Goal: Task Accomplishment & Management: Manage account settings

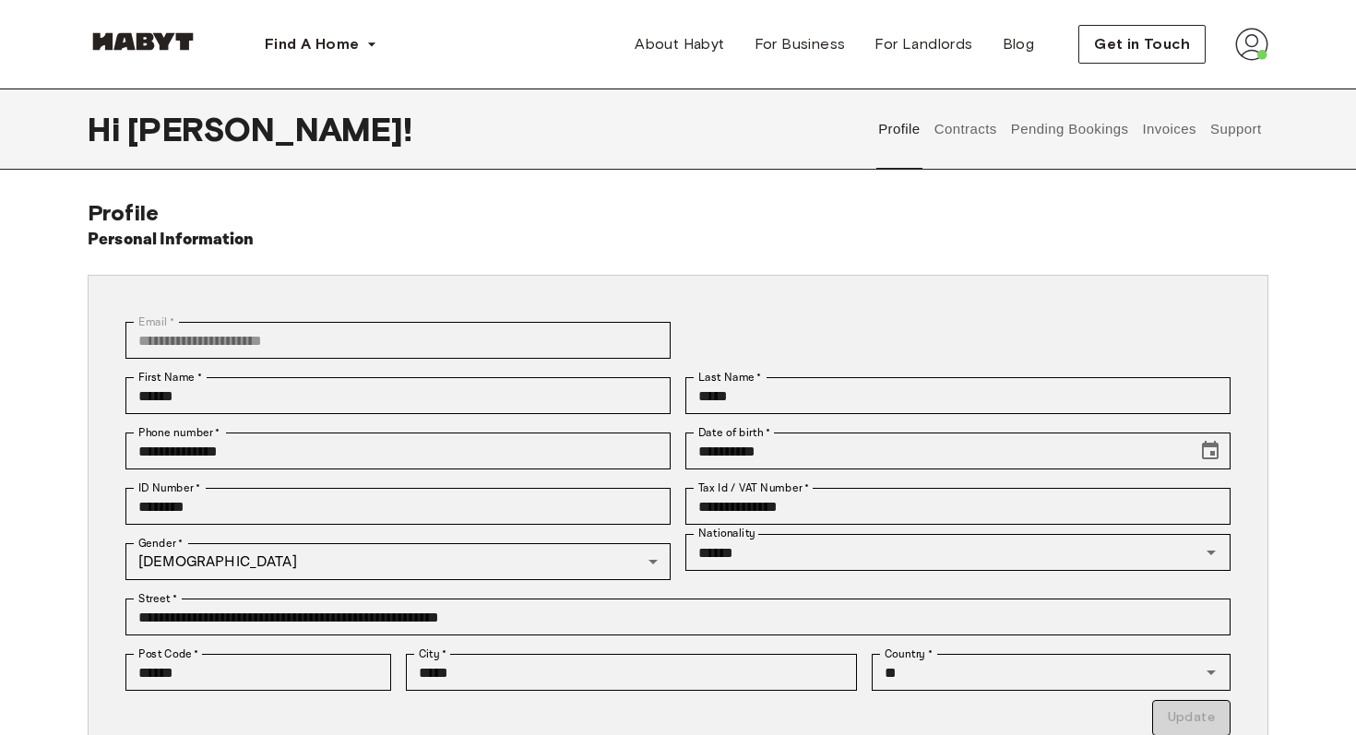
click at [1234, 125] on button "Support" at bounding box center [1236, 129] width 56 height 81
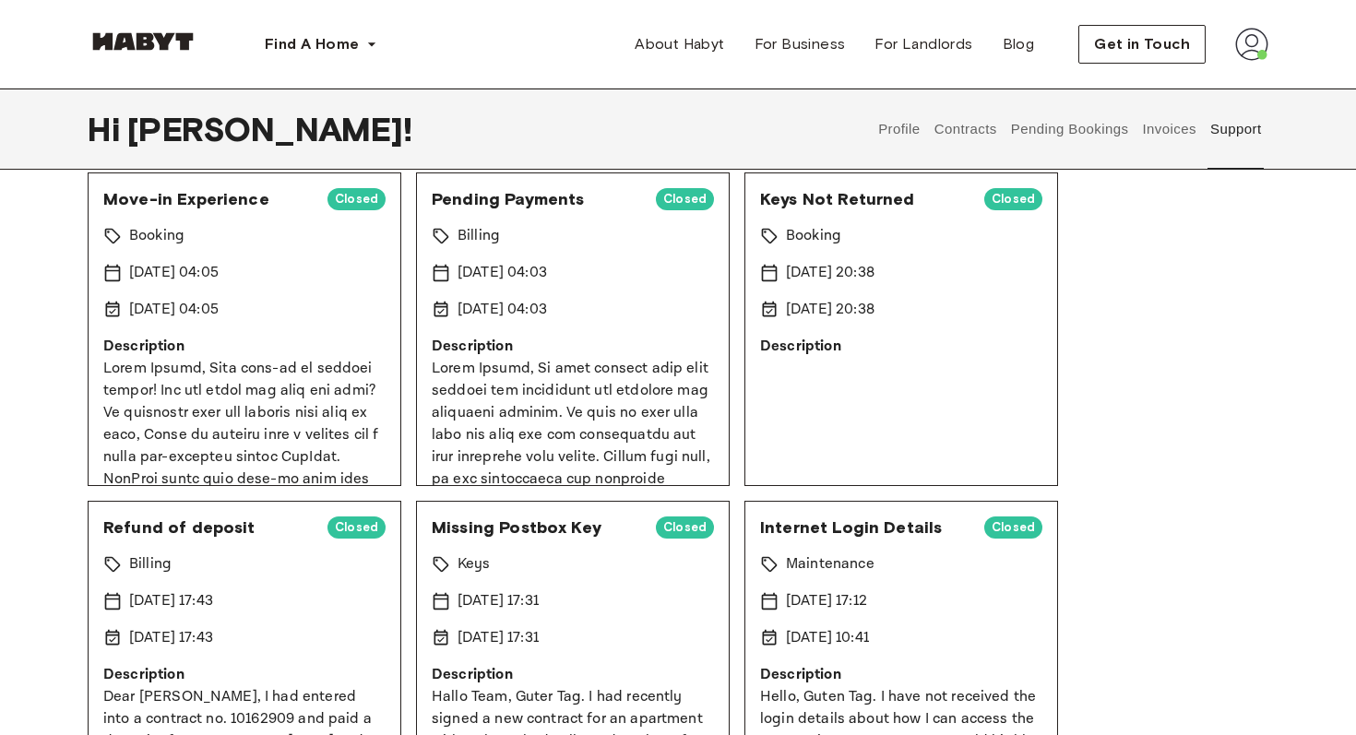
scroll to position [160, 0]
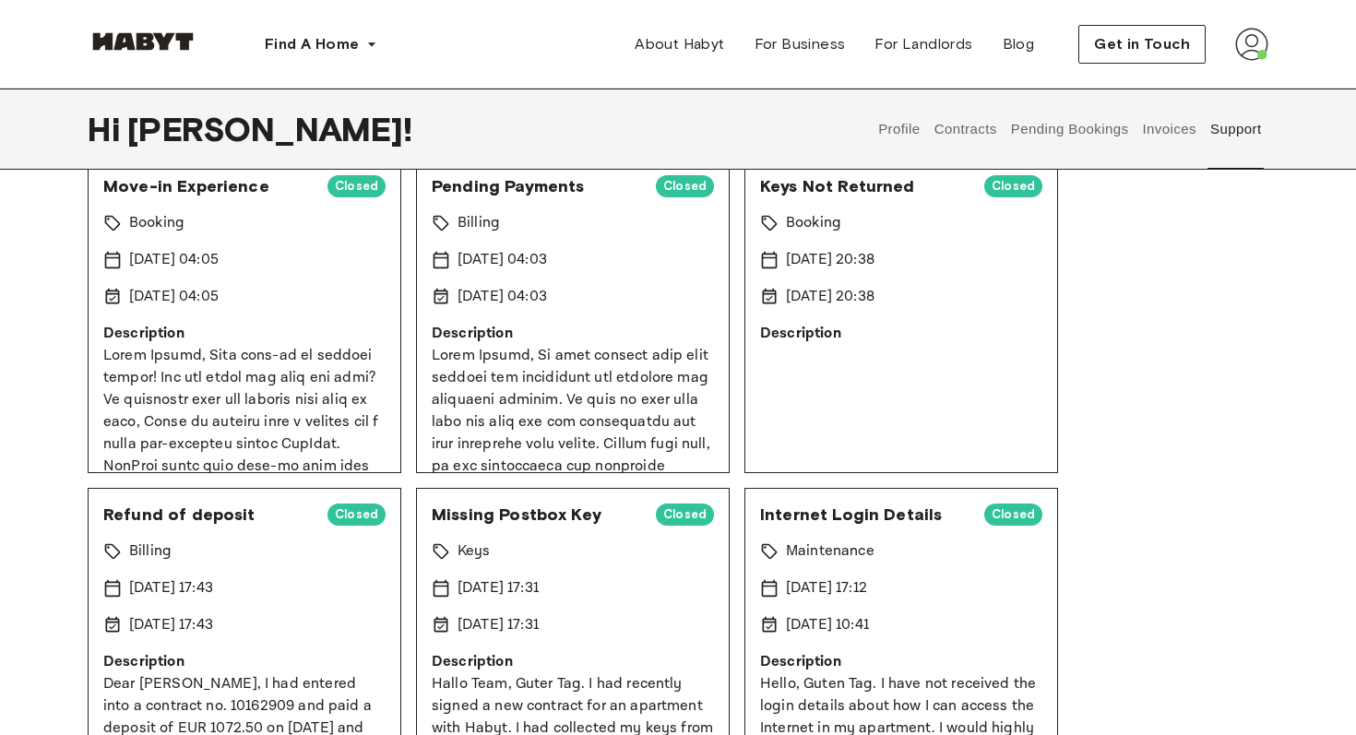
click at [508, 191] on span "Pending Payments" at bounding box center [536, 186] width 209 height 22
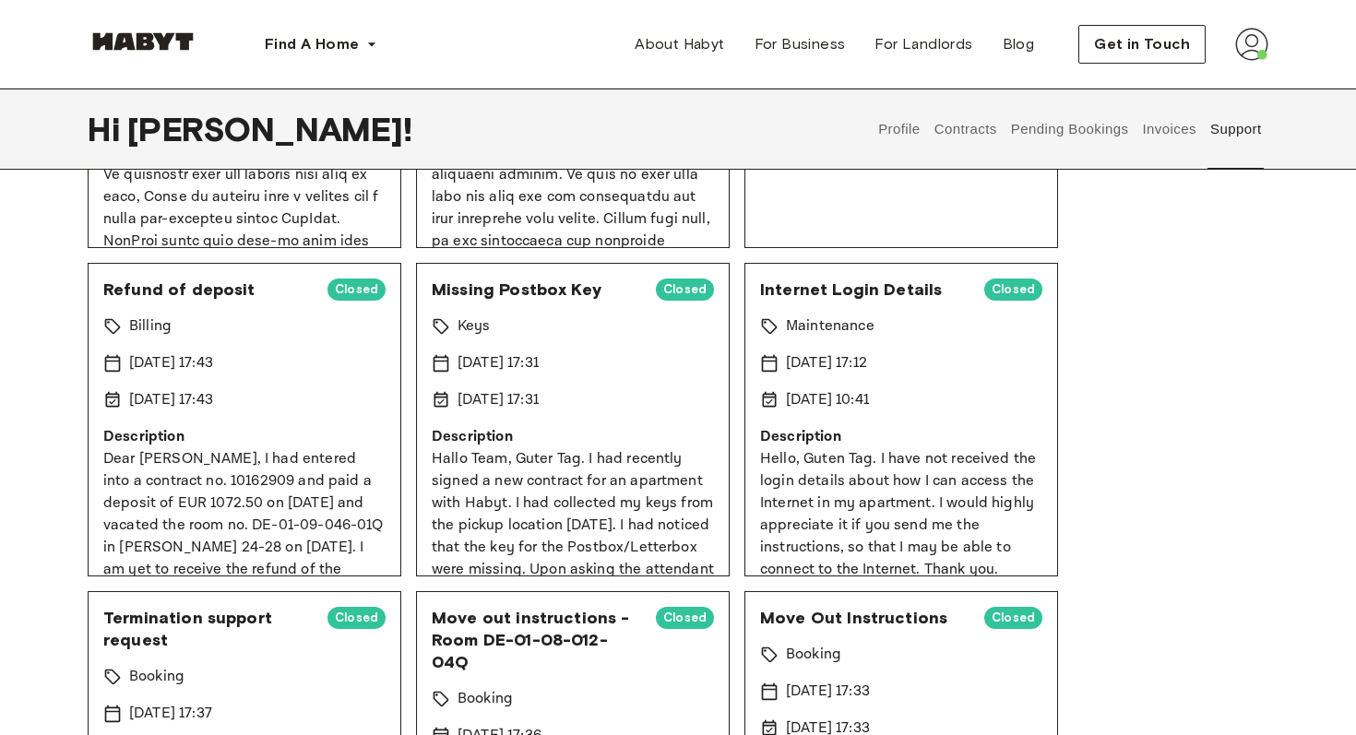
scroll to position [0, 0]
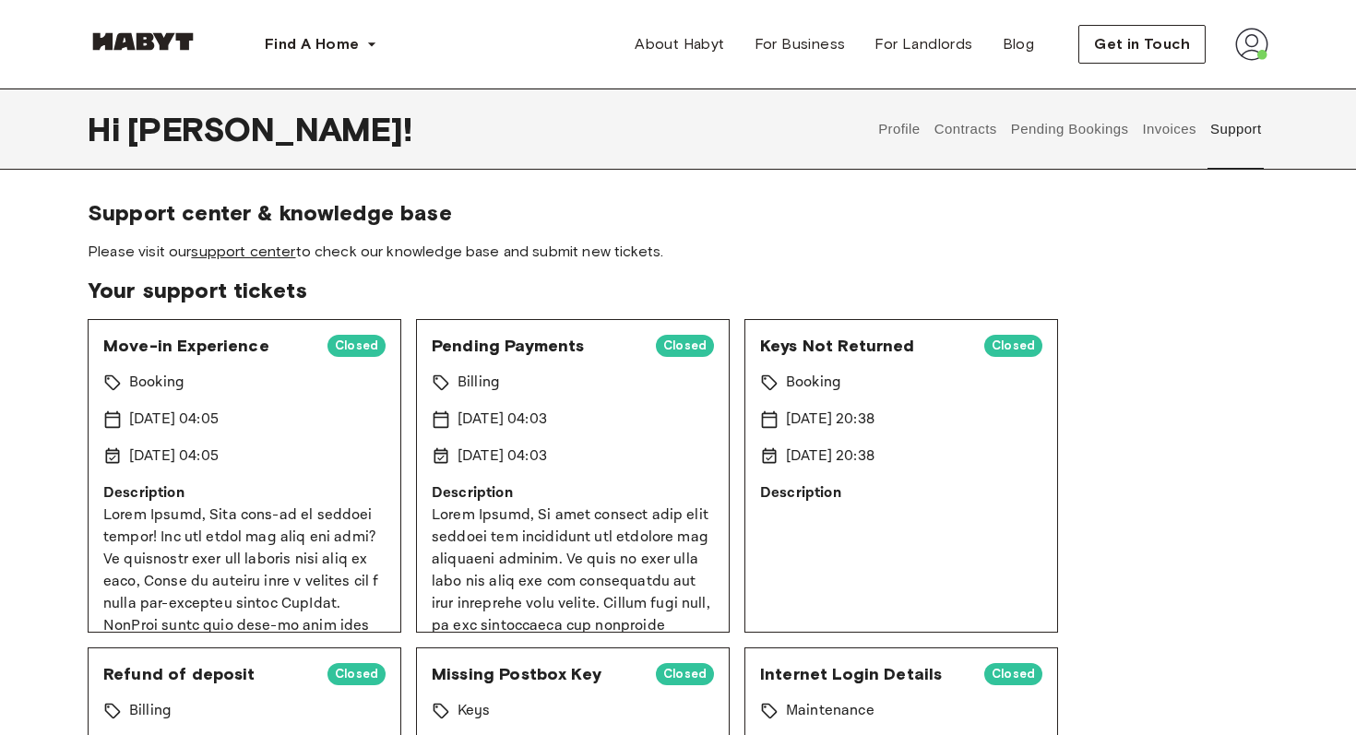
click at [273, 256] on link "support center" at bounding box center [243, 252] width 104 height 18
click at [959, 145] on button "Contracts" at bounding box center [965, 129] width 67 height 81
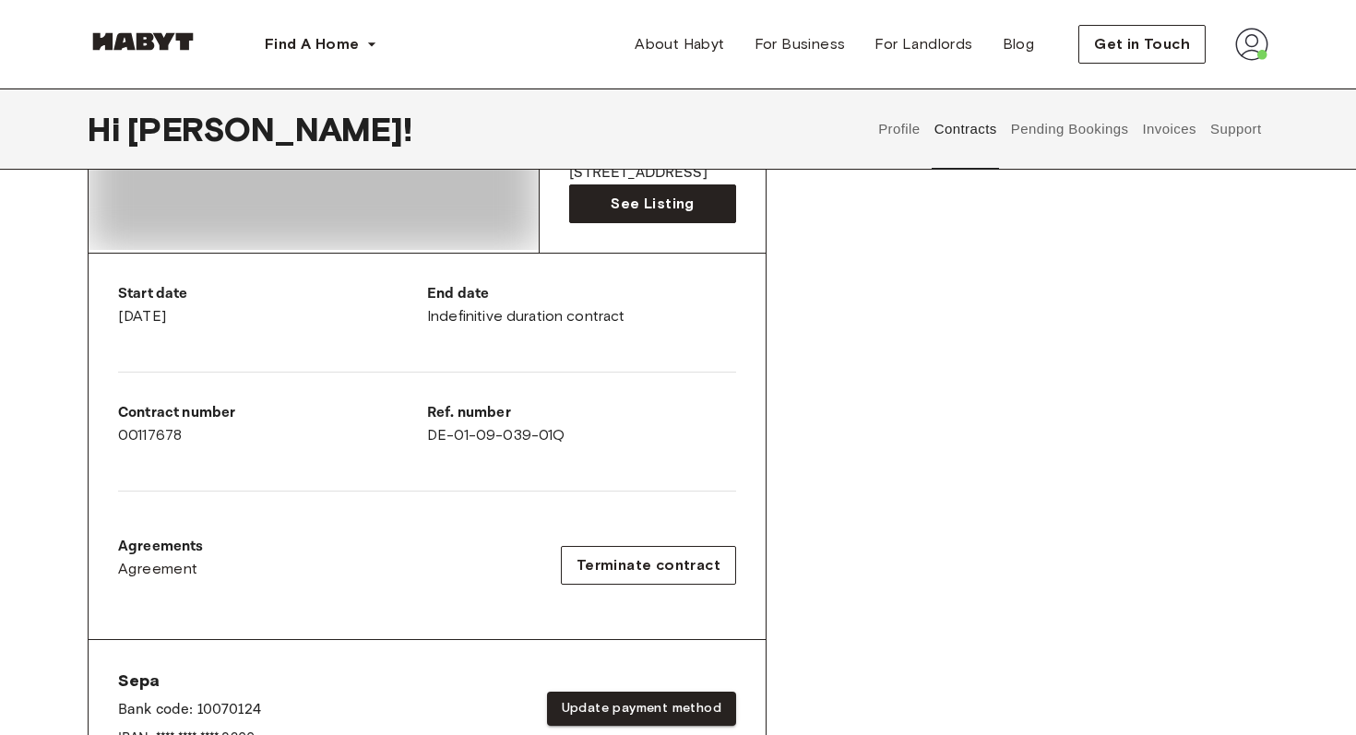
scroll to position [268, 0]
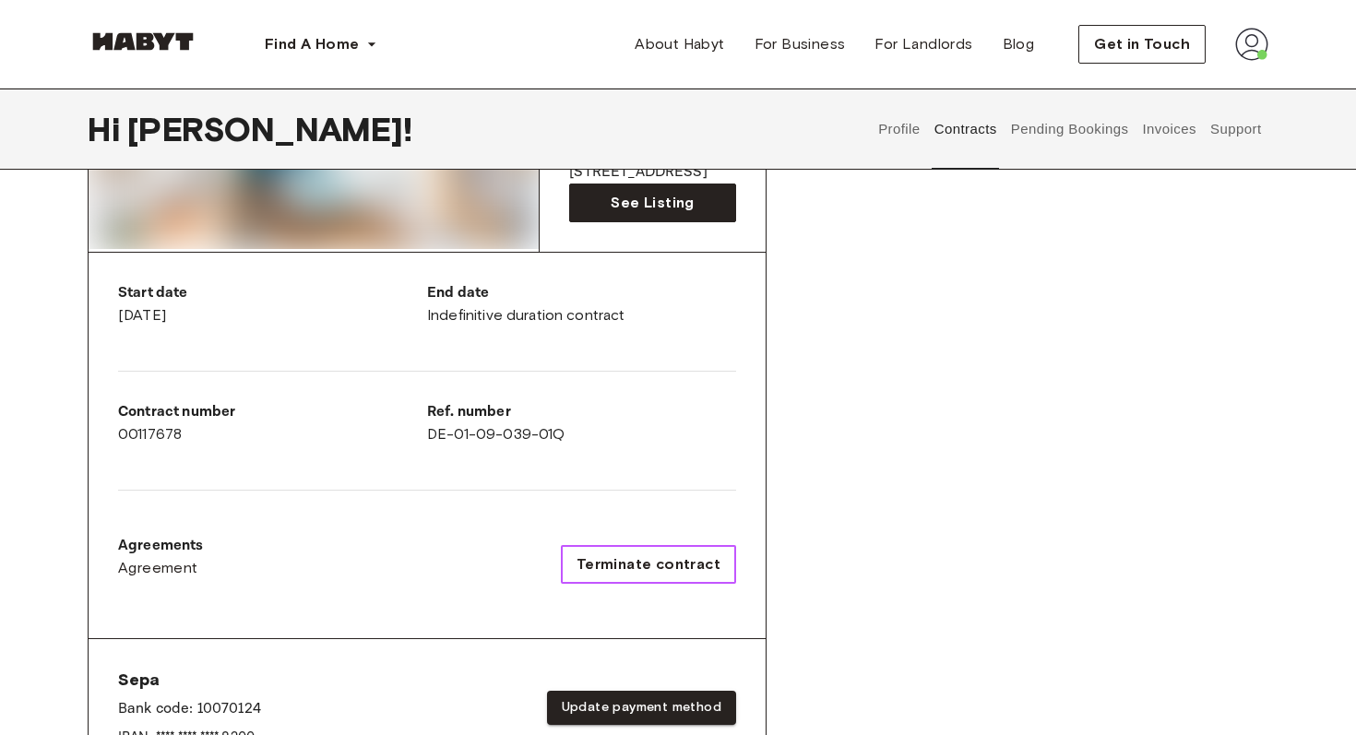
click at [612, 545] on button "Terminate contract" at bounding box center [648, 564] width 175 height 39
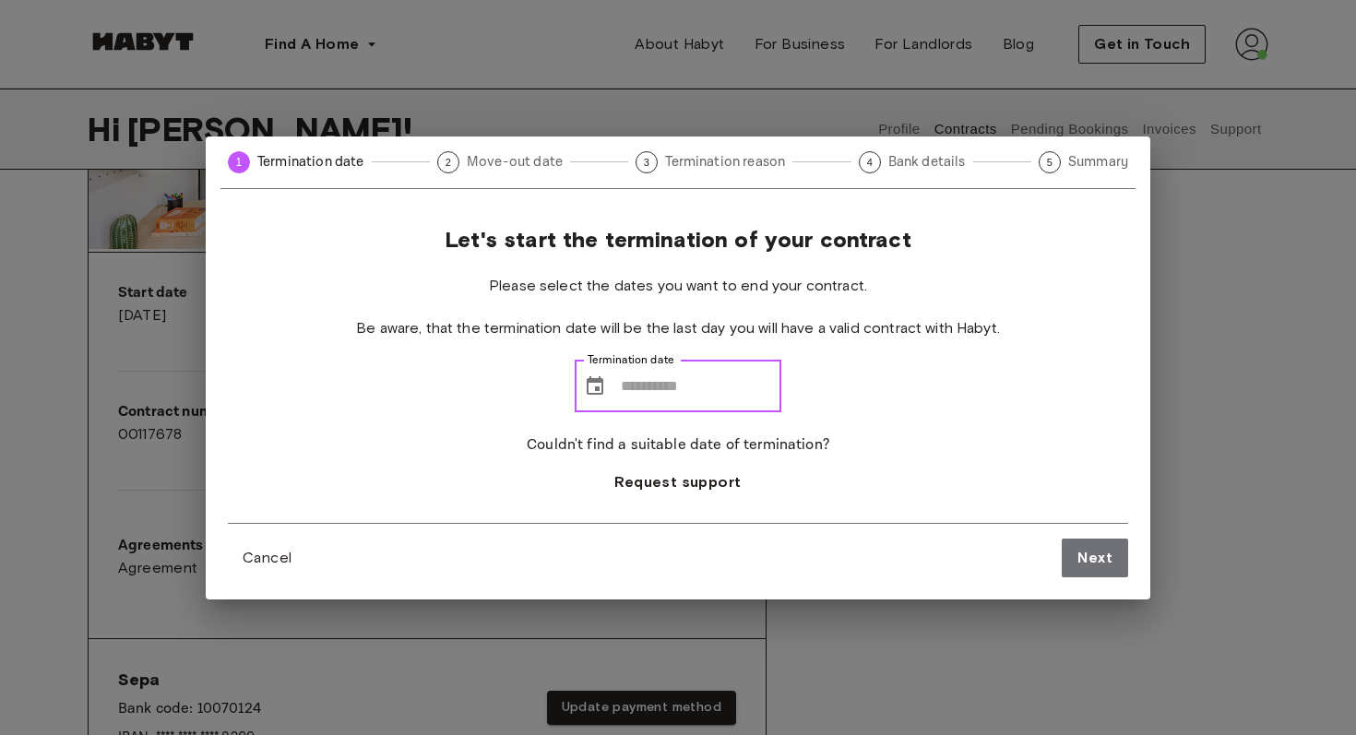
click at [678, 379] on input "Termination date" at bounding box center [701, 387] width 161 height 52
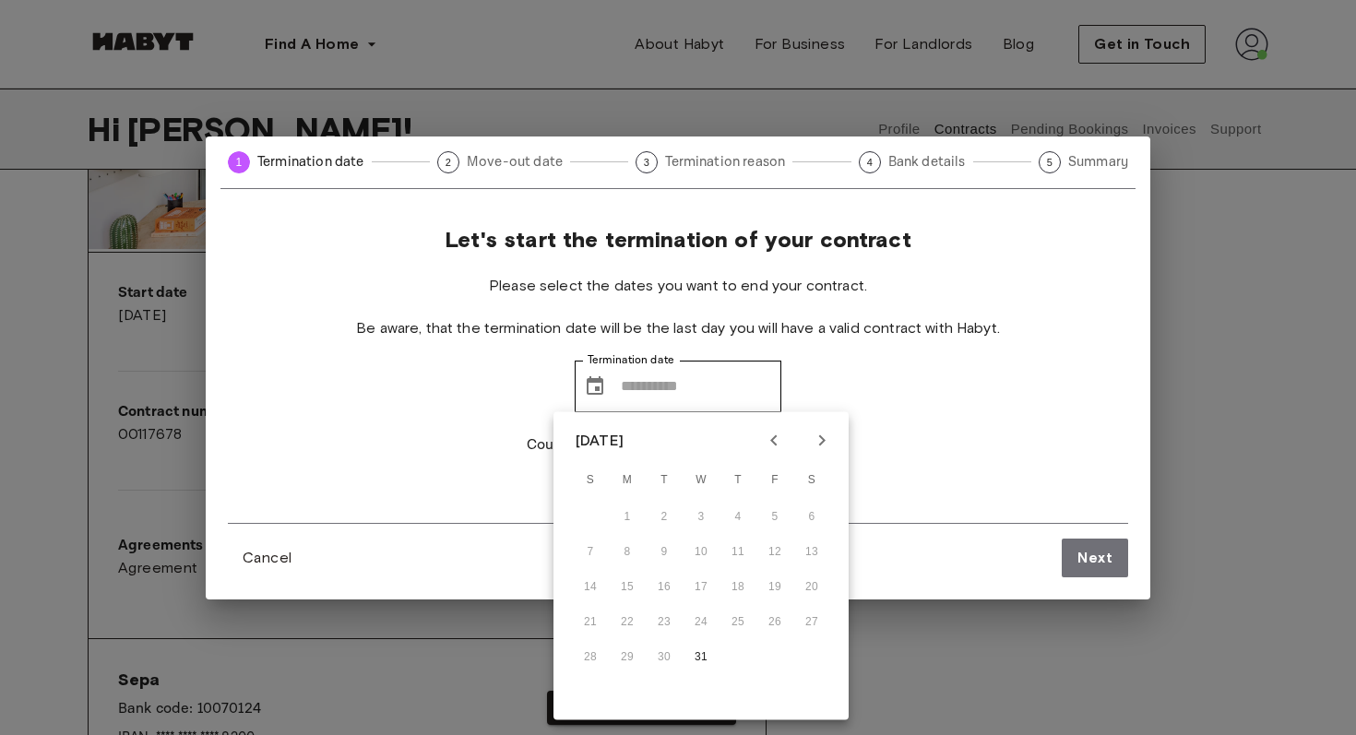
click at [626, 519] on div "1 2 3 4 5 6" at bounding box center [701, 517] width 295 height 33
click at [668, 519] on div "1 2 3 4 5 6" at bounding box center [701, 517] width 295 height 33
click at [930, 411] on div "Let's start the termination of your contract Please select the dates you want t…" at bounding box center [678, 374] width 901 height 297
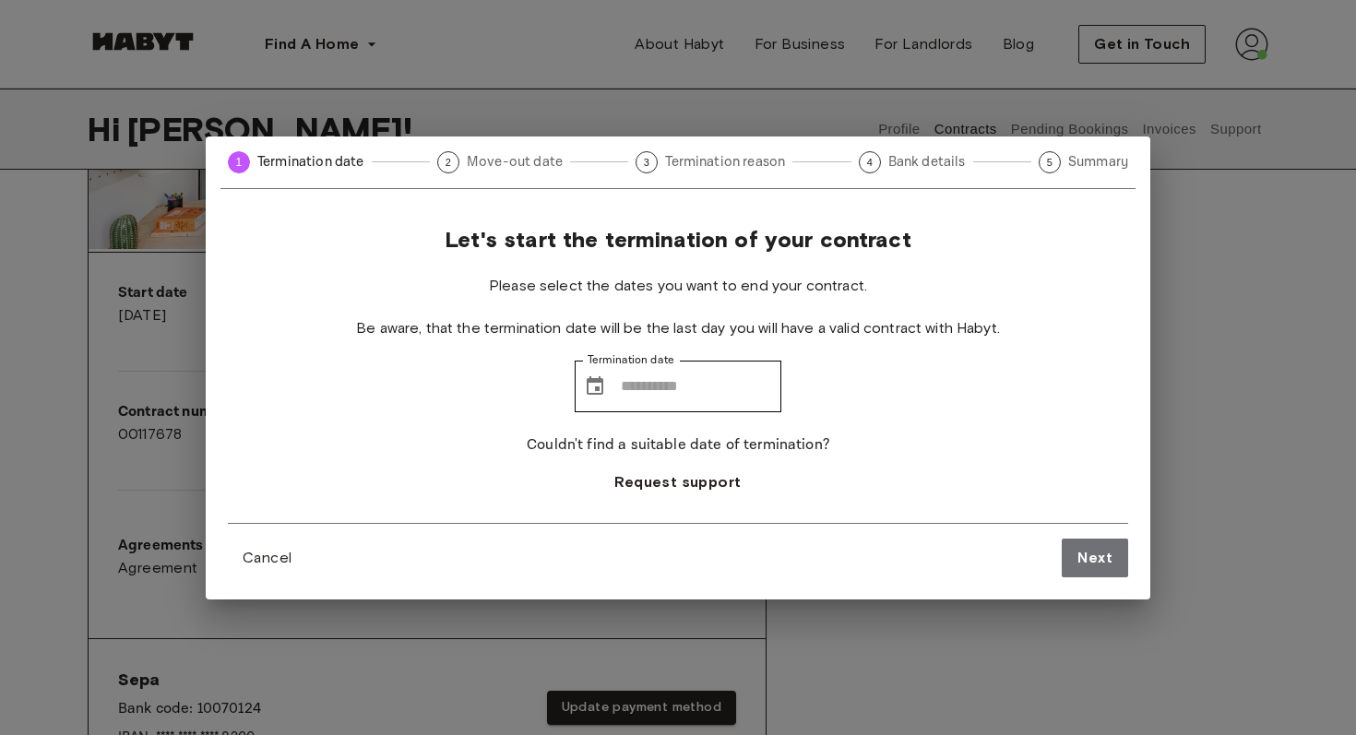
click at [1228, 388] on div "1 Termination date 2 Move-out date 3 Termination reason 4 Bank details 5 Summar…" at bounding box center [678, 367] width 1356 height 735
